Goal: Information Seeking & Learning: Learn about a topic

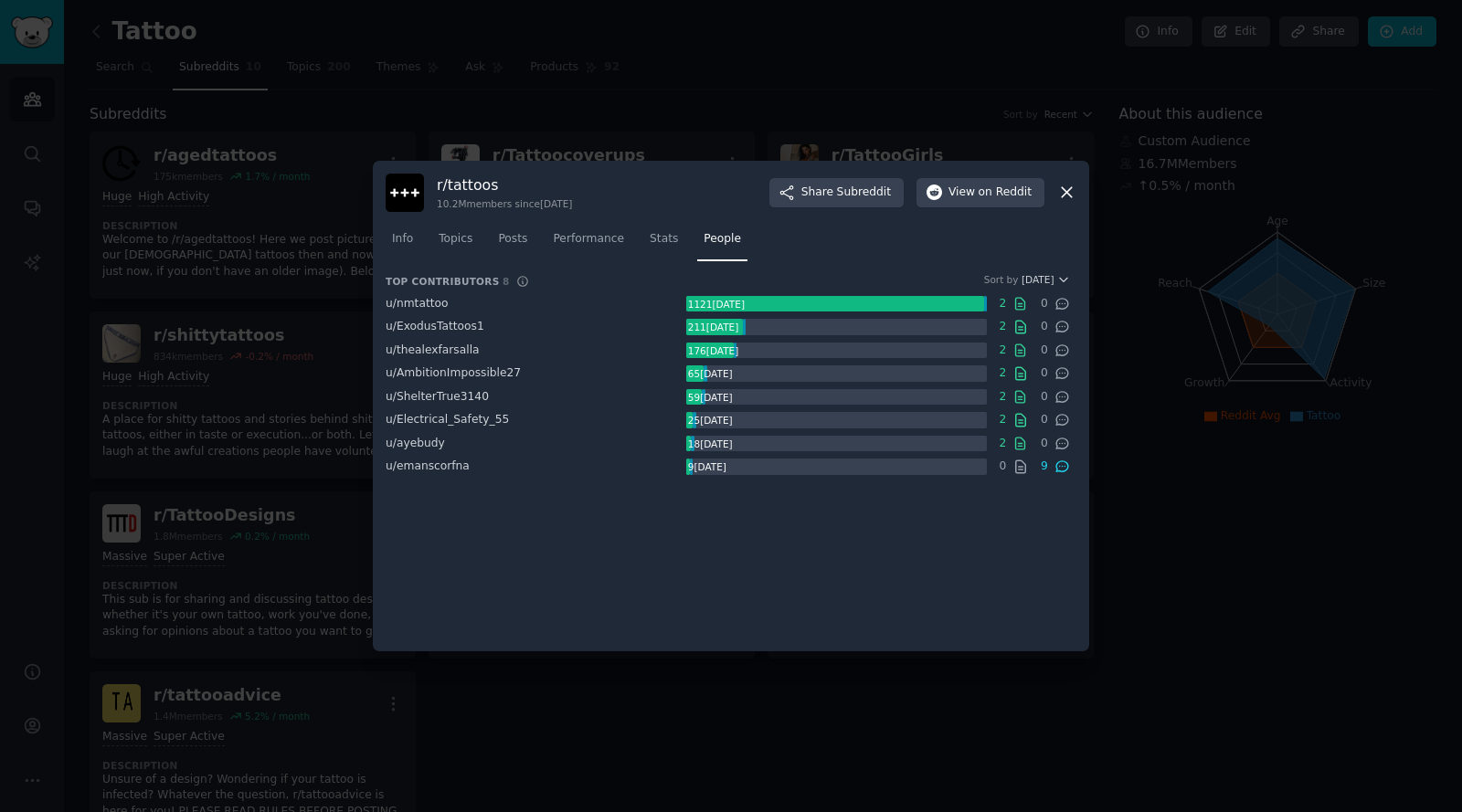
click at [642, 47] on div at bounding box center [731, 406] width 1462 height 812
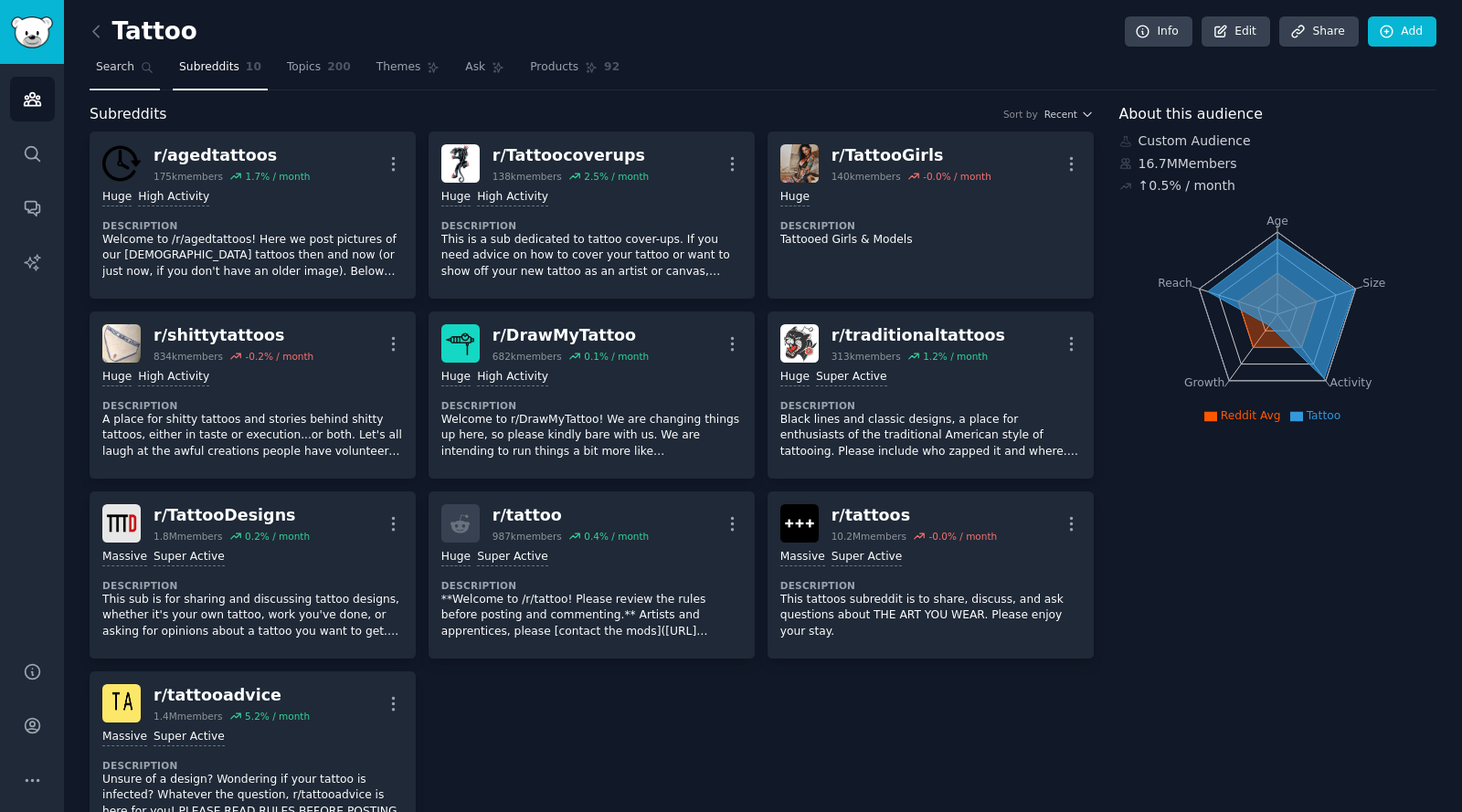
click at [118, 71] on span "Search" at bounding box center [115, 67] width 39 height 16
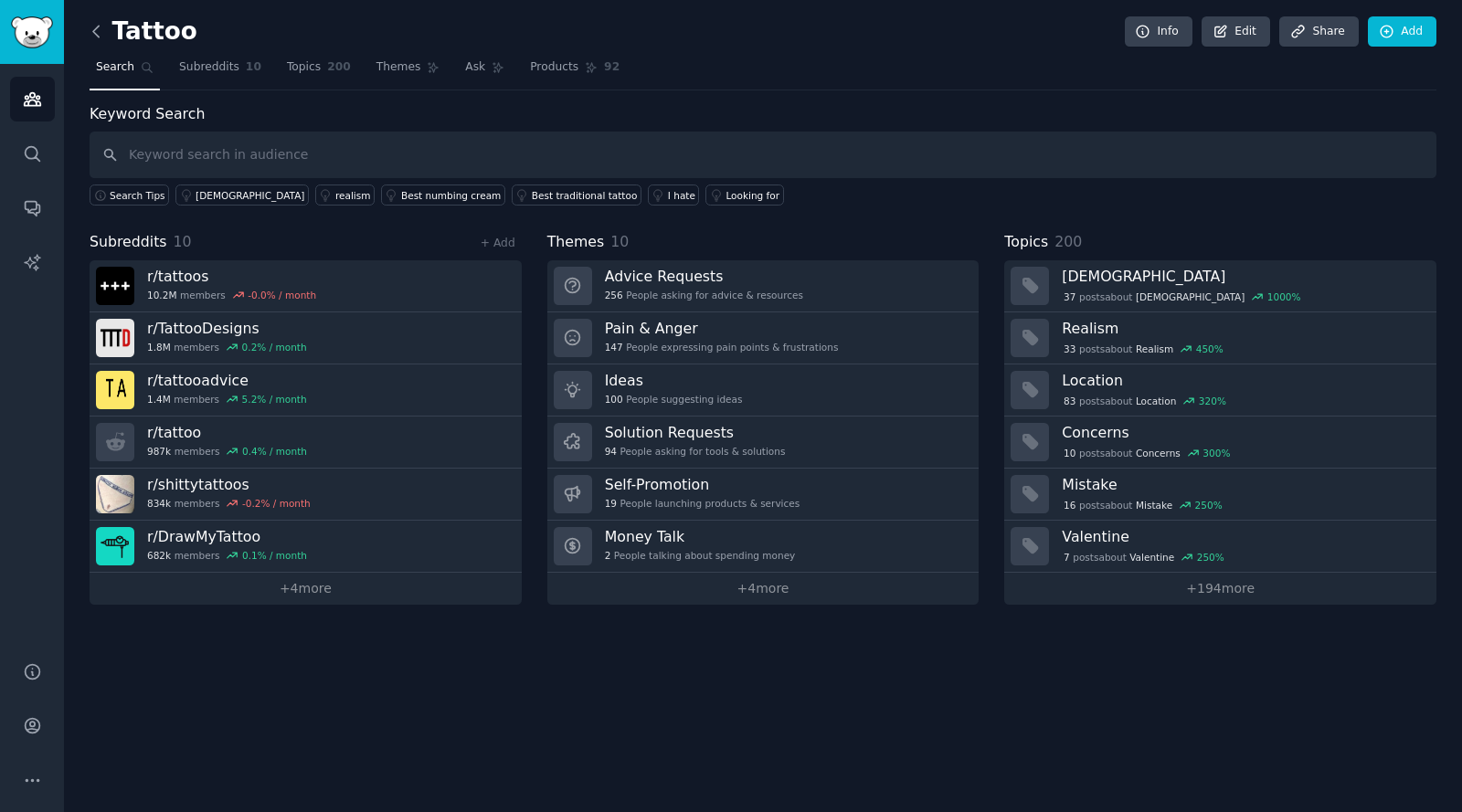
click at [97, 29] on icon at bounding box center [96, 31] width 19 height 19
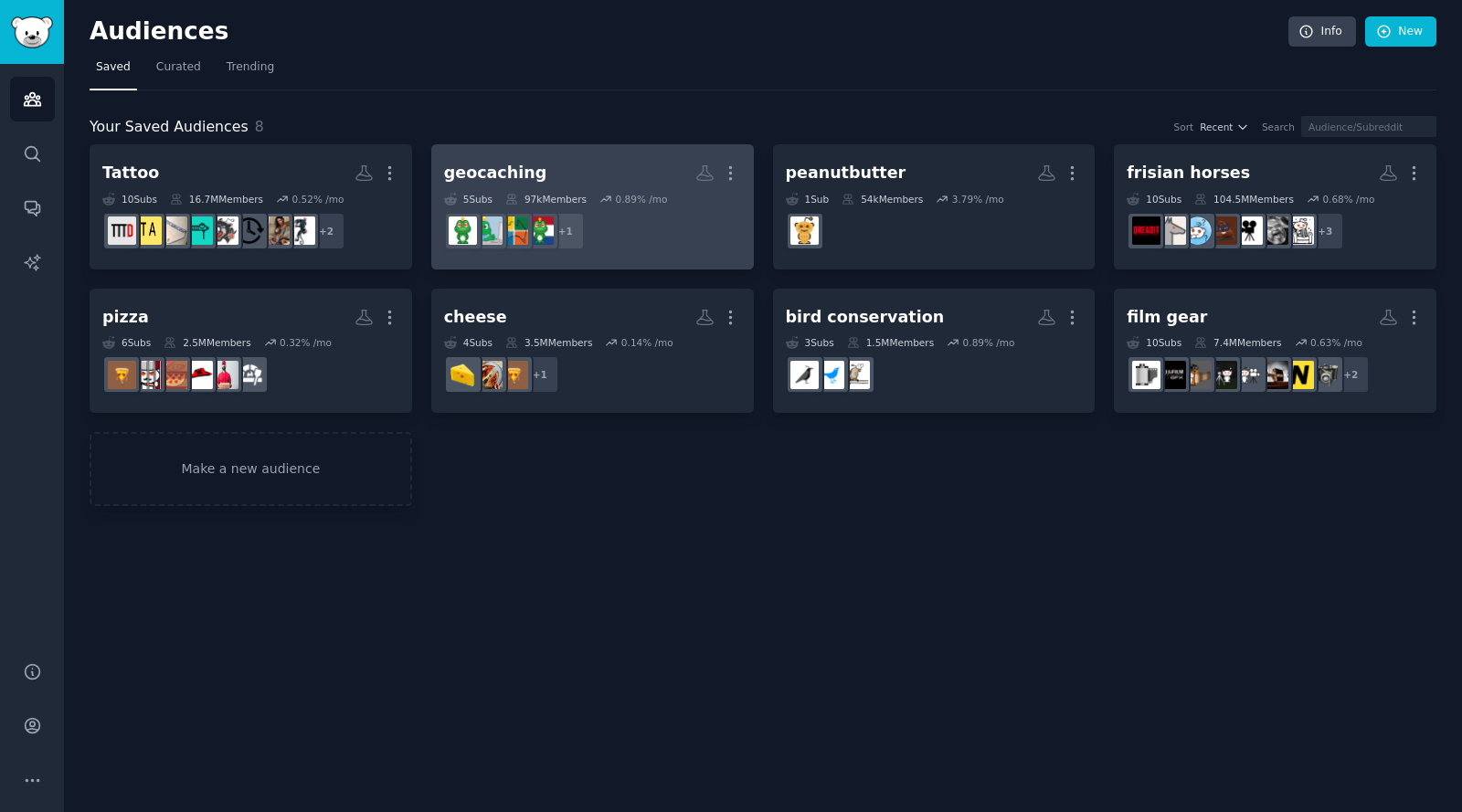
click at [599, 165] on h2 "geocaching More" at bounding box center [592, 173] width 297 height 32
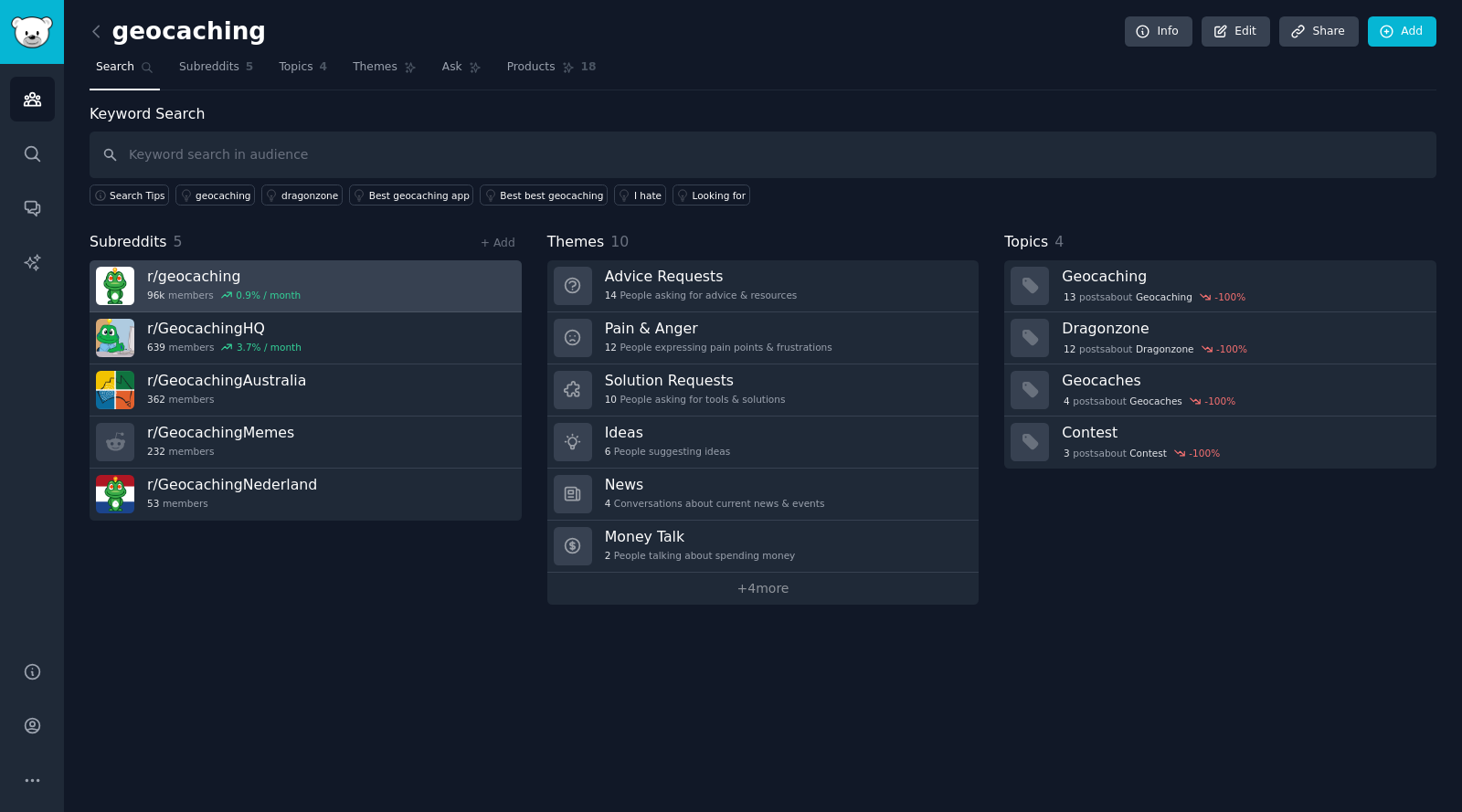
click at [197, 273] on h3 "r/ geocaching" at bounding box center [223, 276] width 153 height 19
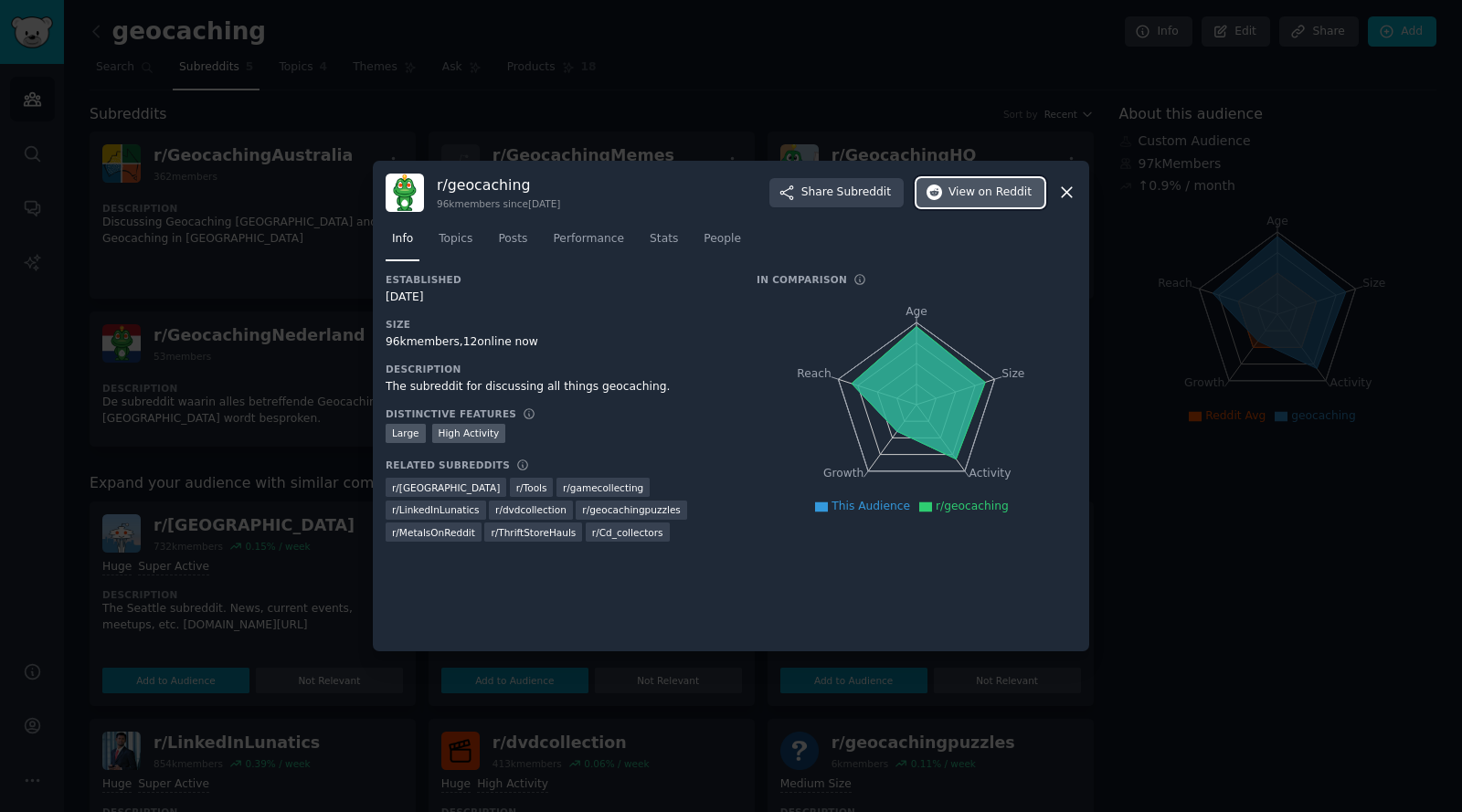
click at [983, 197] on span "on Reddit" at bounding box center [1005, 192] width 53 height 16
click at [975, 195] on span "View on Reddit" at bounding box center [990, 192] width 83 height 16
